Goal: Task Accomplishment & Management: Complete application form

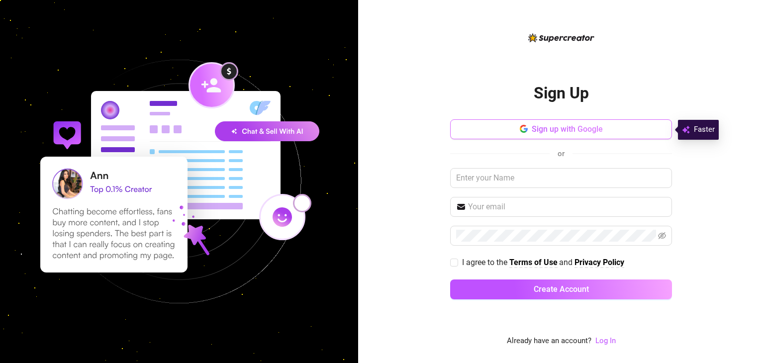
click at [544, 130] on span "Sign up with Google" at bounding box center [567, 128] width 71 height 9
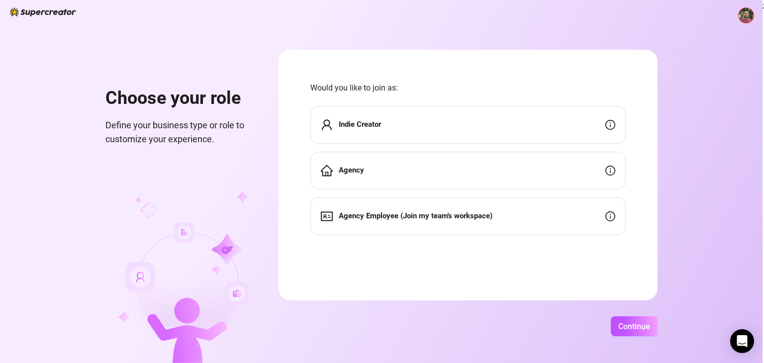
click at [448, 126] on div "Indie Creator" at bounding box center [467, 125] width 315 height 38
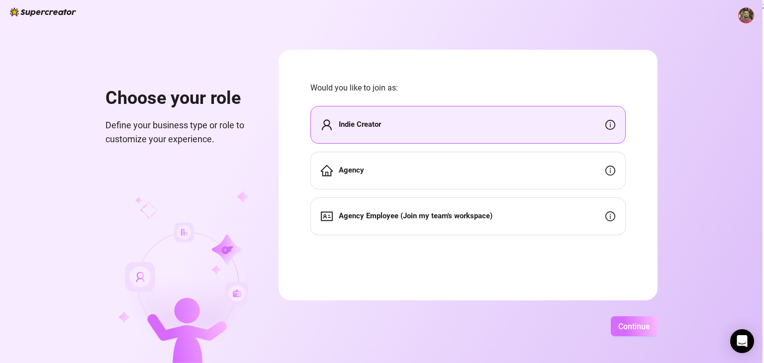
click at [627, 319] on button "Continue" at bounding box center [634, 326] width 47 height 20
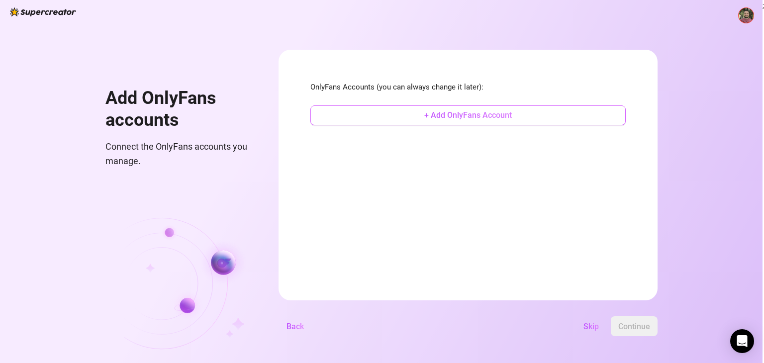
click at [454, 114] on span "+ Add OnlyFans Account" at bounding box center [468, 114] width 88 height 9
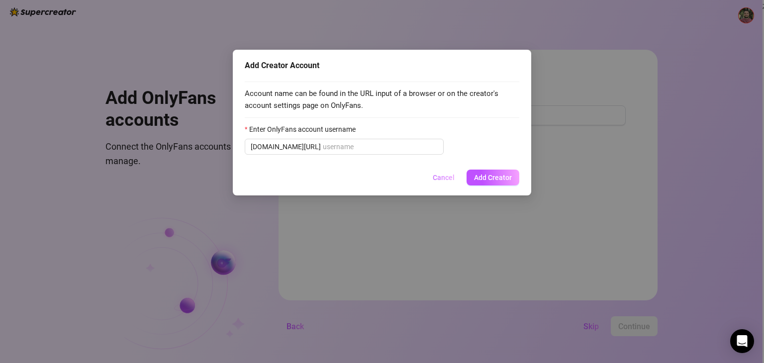
click at [447, 176] on span "Cancel" at bounding box center [444, 178] width 22 height 8
